Goal: Navigation & Orientation: Find specific page/section

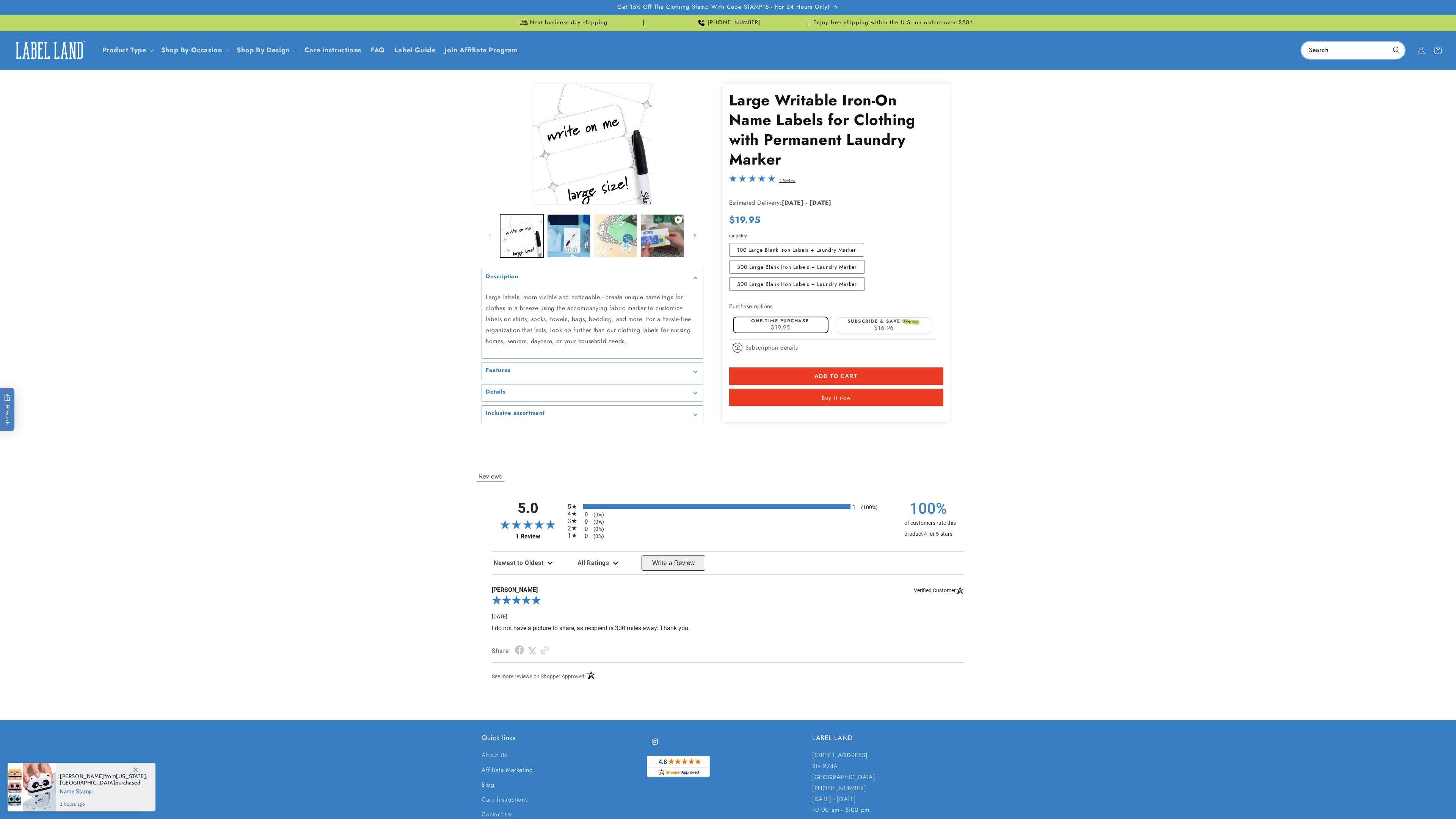
click at [1396, 53] on icon "Search" at bounding box center [1396, 49] width 7 height 7
